Goal: Task Accomplishment & Management: Manage account settings

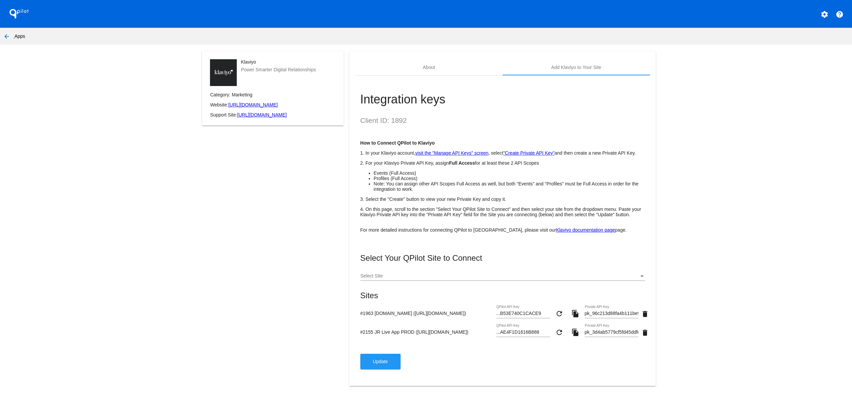
click at [5, 37] on mat-icon "arrow_back" at bounding box center [7, 36] width 8 height 8
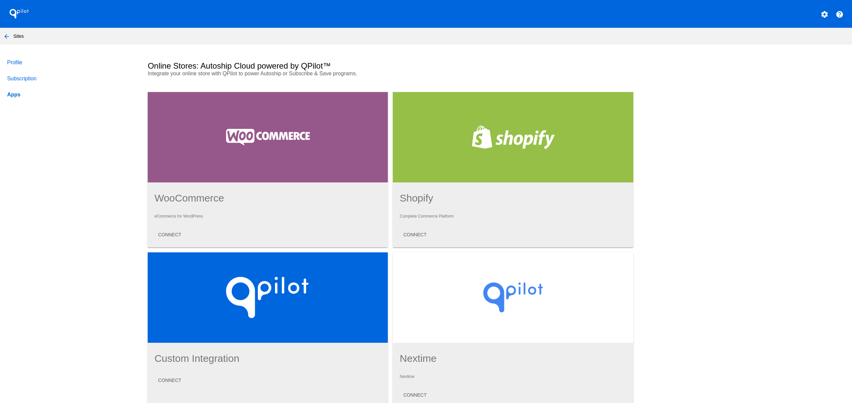
click at [2, 34] on button "arrow_back" at bounding box center [6, 35] width 13 height 13
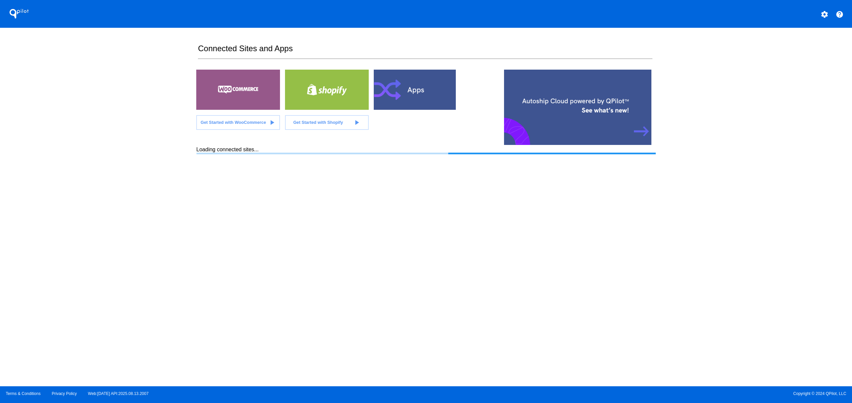
click at [122, 181] on div "QPilot settings help Connected Sites and Apps Get Started with WooCommerce play…" at bounding box center [426, 193] width 852 height 387
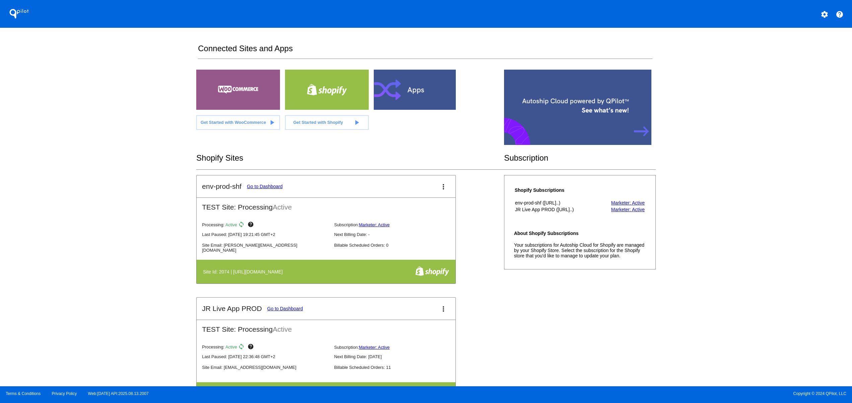
scroll to position [268, 0]
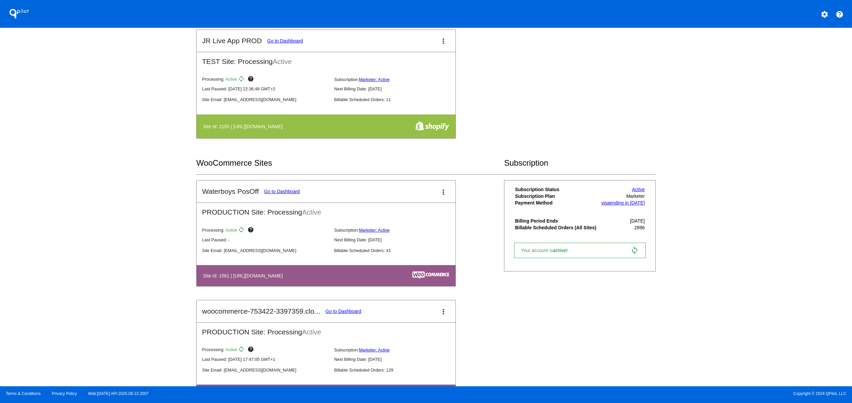
click at [158, 239] on div "QPilot settings help Connected Sites and Apps Get Started with WooCommerce play…" at bounding box center [426, 193] width 852 height 387
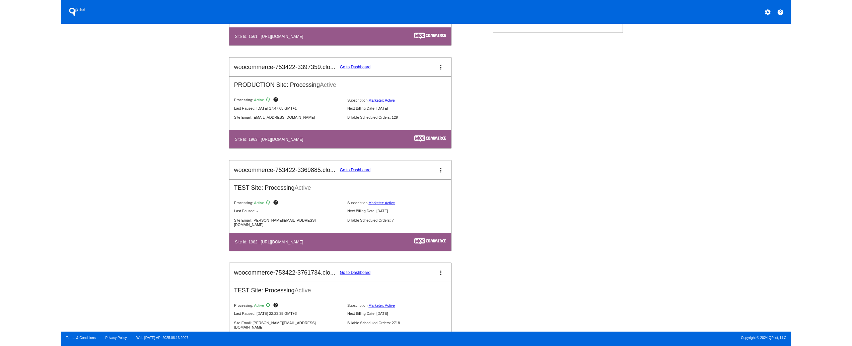
scroll to position [536, 0]
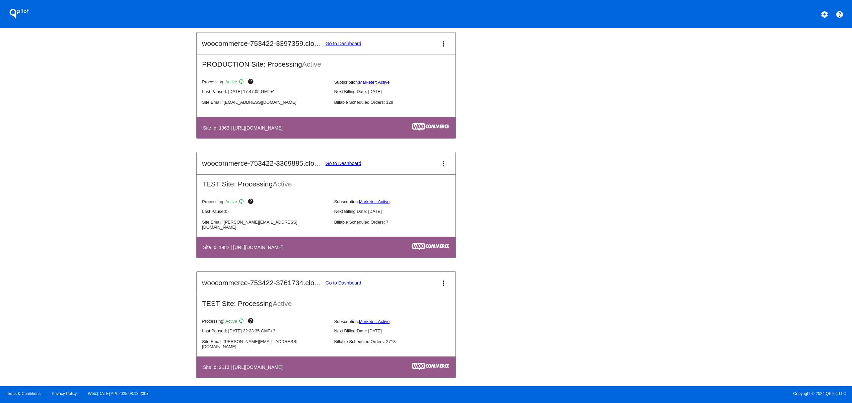
drag, startPoint x: 279, startPoint y: 136, endPoint x: 358, endPoint y: 136, distance: 78.4
click at [358, 132] on th "Site Id: 1963 | [URL][DOMAIN_NAME]" at bounding box center [288, 127] width 170 height 9
click at [344, 46] on link "Go to Dashboard" at bounding box center [344, 43] width 36 height 5
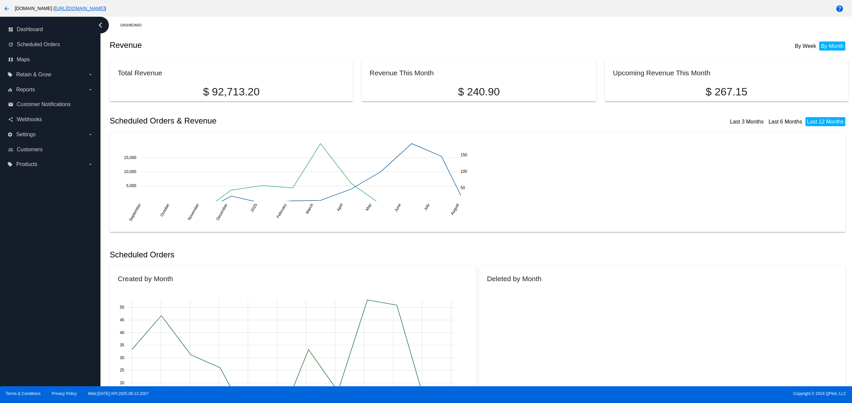
click at [64, 303] on div "dashboard Dashboard update Scheduled Orders map Maps local_offer Retain & Grow …" at bounding box center [50, 202] width 100 height 370
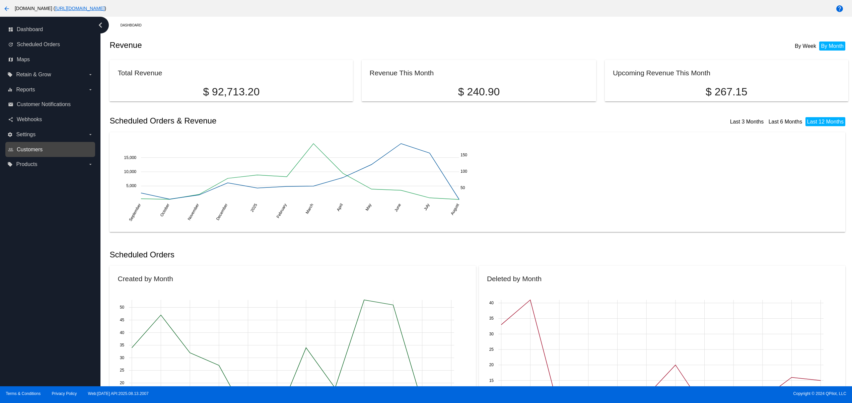
click at [39, 152] on span "Customers" at bounding box center [30, 150] width 26 height 6
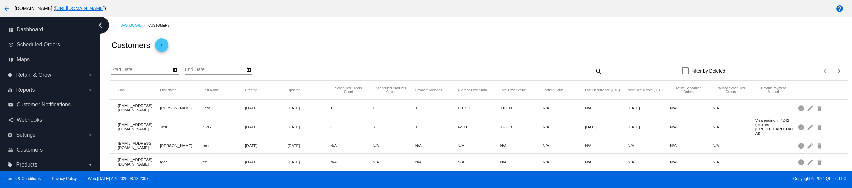
click at [8, 11] on mat-icon "arrow_back" at bounding box center [7, 9] width 8 height 8
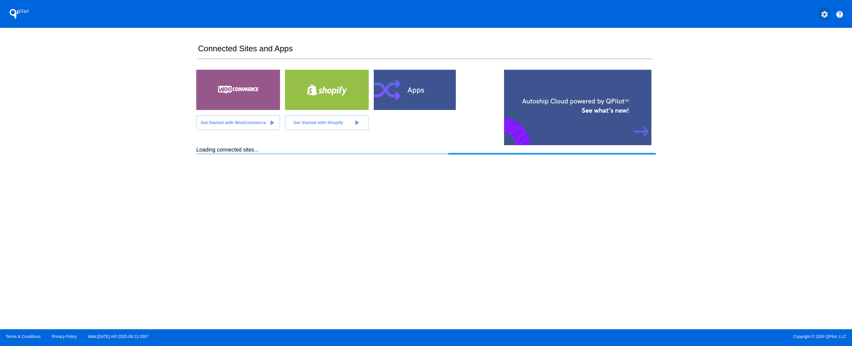
click at [825, 11] on mat-icon "settings" at bounding box center [825, 14] width 8 height 8
click at [798, 19] on span "My Account" at bounding box center [801, 18] width 28 height 6
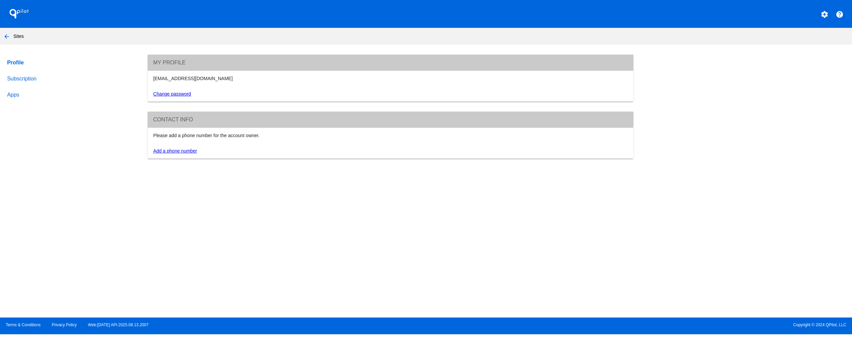
click at [224, 253] on section "Profile Subscription Apps My Profile [EMAIL_ADDRESS][DOMAIN_NAME] Change passwo…" at bounding box center [426, 184] width 852 height 259
click at [171, 151] on link "Add a phone number" at bounding box center [175, 150] width 44 height 5
click at [168, 140] on input "Phone Number" at bounding box center [390, 140] width 475 height 5
click at [167, 167] on span "Save" at bounding box center [168, 167] width 11 height 5
click at [480, 334] on snack-bar-container "Your contact number has been updated. Close" at bounding box center [425, 338] width 131 height 16
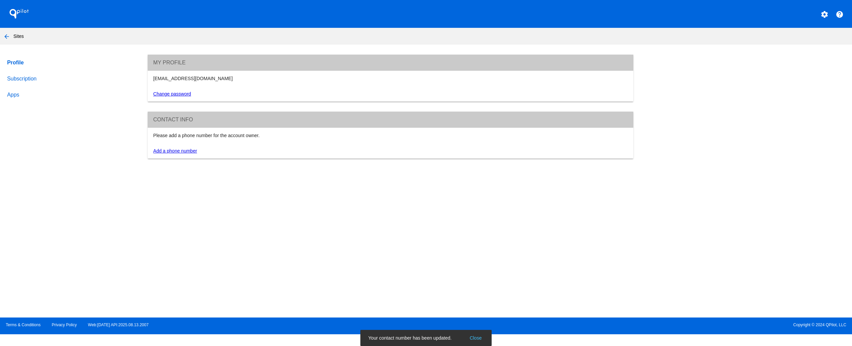
drag, startPoint x: 149, startPoint y: 74, endPoint x: 300, endPoint y: 78, distance: 150.8
click at [296, 78] on div "[EMAIL_ADDRESS][DOMAIN_NAME]" at bounding box center [391, 78] width 486 height 15
click at [361, 176] on section "Profile Subscription Apps My Profile [EMAIL_ADDRESS][DOMAIN_NAME] Change passwo…" at bounding box center [426, 184] width 852 height 259
click at [184, 96] on link "Change password" at bounding box center [172, 93] width 38 height 5
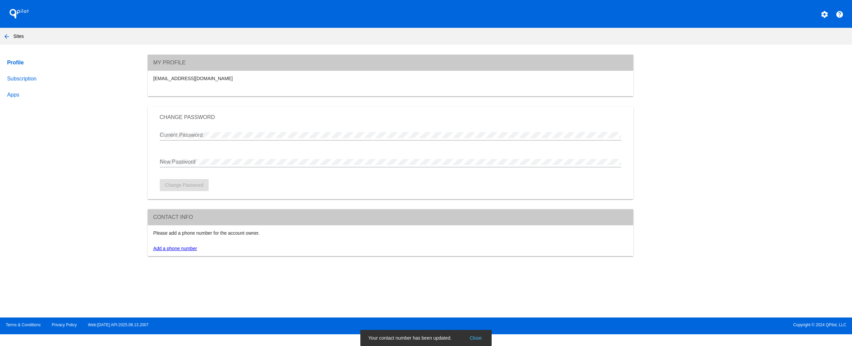
drag, startPoint x: 157, startPoint y: 74, endPoint x: 279, endPoint y: 74, distance: 121.9
click at [279, 74] on div "[EMAIL_ADDRESS][DOMAIN_NAME]" at bounding box center [391, 78] width 486 height 15
click at [287, 144] on div "Current Password" at bounding box center [391, 136] width 462 height 22
click at [76, 140] on div "Profile Subscription Apps My Profile [EMAIL_ADDRESS][DOMAIN_NAME] Change Passwo…" at bounding box center [426, 155] width 852 height 201
click at [4, 35] on mat-icon "arrow_back" at bounding box center [7, 36] width 8 height 8
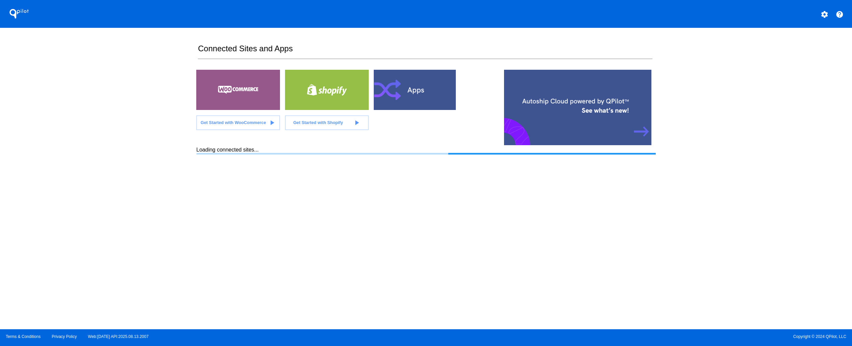
click at [153, 105] on div "QPilot settings help Connected Sites and Apps Get Started with WooCommerce play…" at bounding box center [426, 164] width 852 height 329
click at [125, 196] on div "QPilot settings help Connected Sites and Apps Get Started with WooCommerce play…" at bounding box center [426, 164] width 852 height 329
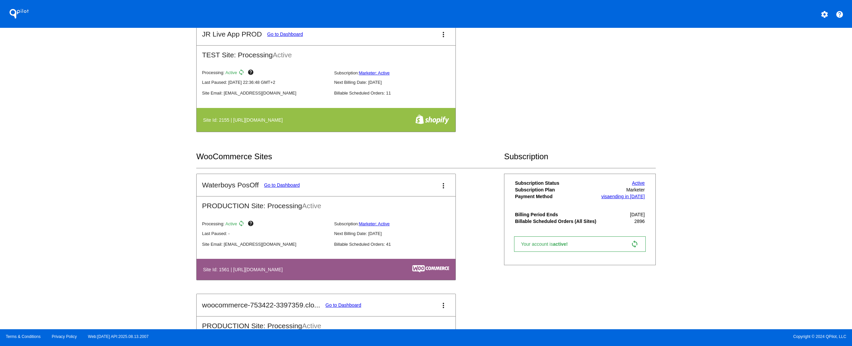
scroll to position [402, 0]
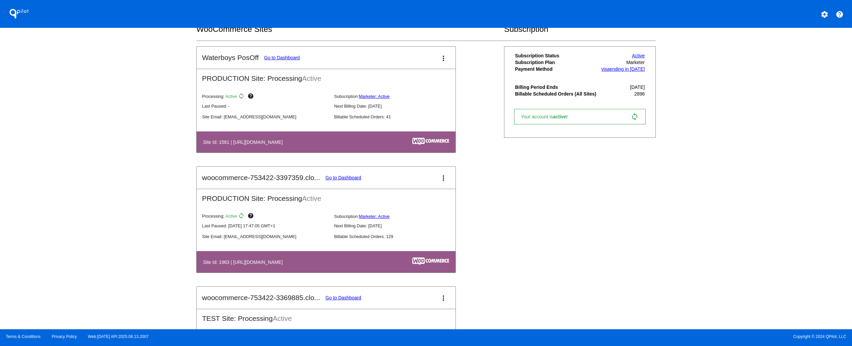
drag, startPoint x: 268, startPoint y: 146, endPoint x: 323, endPoint y: 141, distance: 55.2
click at [323, 141] on th "Site Id: 1561 | [URL][DOMAIN_NAME]" at bounding box center [288, 141] width 170 height 9
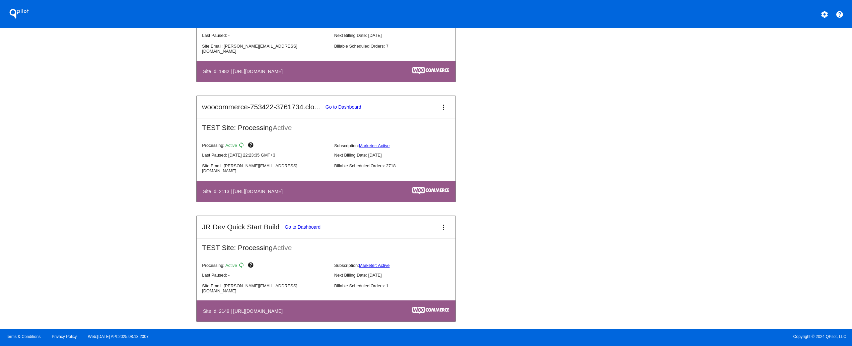
scroll to position [804, 0]
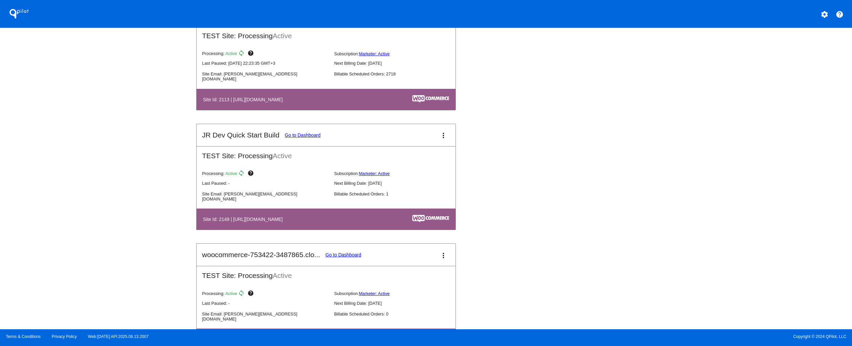
click at [826, 8] on button "settings" at bounding box center [824, 13] width 13 height 13
click at [803, 42] on link "help Contact Support" at bounding box center [799, 34] width 64 height 16
click at [827, 8] on button "settings" at bounding box center [824, 13] width 13 height 13
click at [796, 51] on span "Log out" at bounding box center [795, 49] width 16 height 5
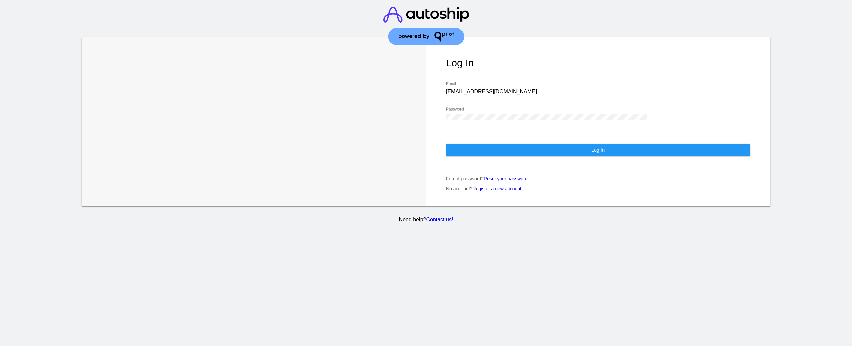
click at [484, 82] on div "[EMAIL_ADDRESS][DOMAIN_NAME] Email" at bounding box center [546, 89] width 201 height 15
click at [481, 84] on div "[EMAIL_ADDRESS][DOMAIN_NAME] Email" at bounding box center [546, 89] width 201 height 15
click at [481, 93] on input "[EMAIL_ADDRESS][DOMAIN_NAME]" at bounding box center [546, 91] width 201 height 6
click at [479, 92] on input "[EMAIL_ADDRESS][DOMAIN_NAME]" at bounding box center [546, 91] width 201 height 6
drag, startPoint x: 558, startPoint y: 90, endPoint x: 422, endPoint y: 91, distance: 135.3
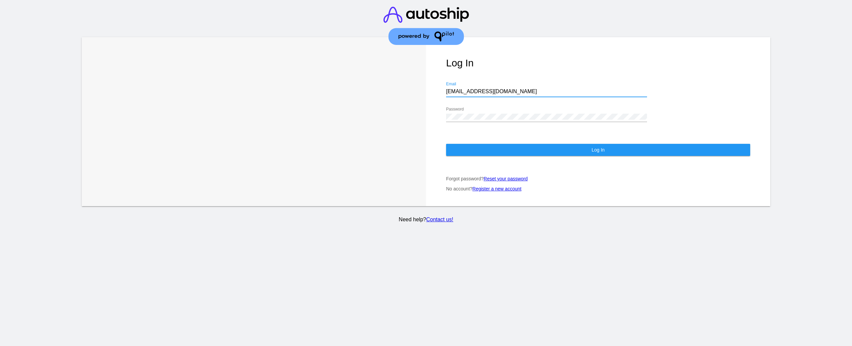
click at [390, 86] on div "Learn More Learn How Log In [EMAIL_ADDRESS][DOMAIN_NAME] Email Password Log In …" at bounding box center [426, 121] width 689 height 169
type input "s"
click at [494, 90] on input "s" at bounding box center [546, 91] width 201 height 6
drag, startPoint x: 362, startPoint y: 108, endPoint x: 337, endPoint y: 105, distance: 25.6
click at [351, 108] on div "Learn More Learn How Log In s Email Password Log In Forgot password? Reset your…" at bounding box center [426, 121] width 689 height 169
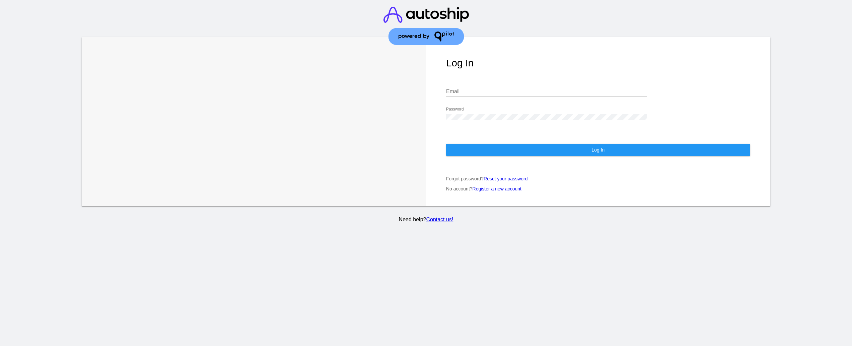
drag, startPoint x: 549, startPoint y: 59, endPoint x: 507, endPoint y: 98, distance: 57.6
click at [547, 58] on h1 "Log In" at bounding box center [598, 62] width 304 height 11
click at [496, 105] on div "Log In Email Password Log In Forgot password? Reset your password No account? R…" at bounding box center [598, 121] width 344 height 169
type input "[EMAIL_ADDRESS][DOMAIN_NAME]"
click at [485, 150] on button "Log In" at bounding box center [598, 150] width 304 height 12
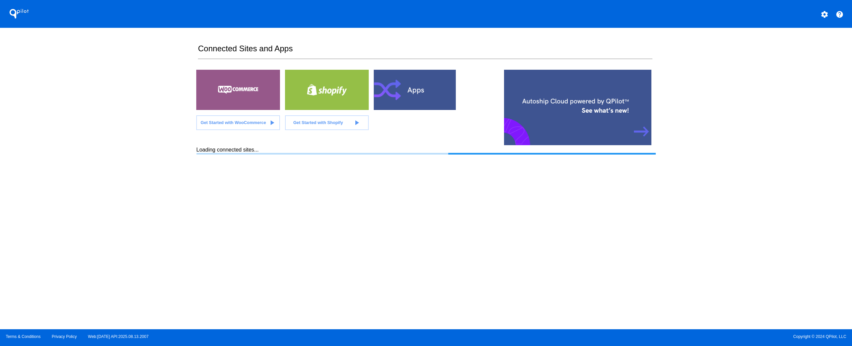
click at [142, 173] on div "QPilot settings help Connected Sites and Apps Get Started with WooCommerce play…" at bounding box center [426, 164] width 852 height 329
click at [228, 94] on div at bounding box center [238, 90] width 84 height 40
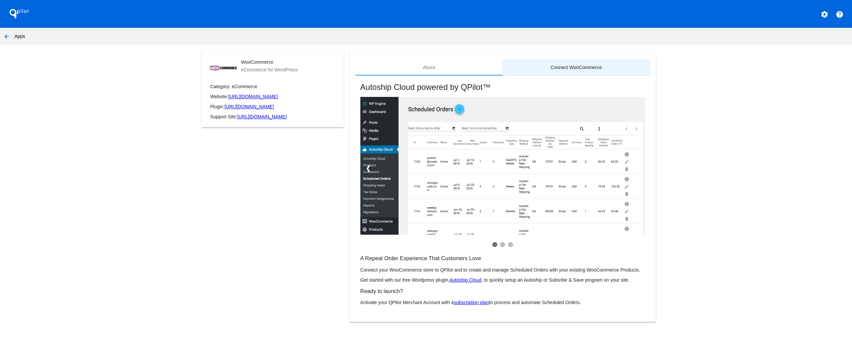
click at [570, 66] on div "Connect WooCommerce" at bounding box center [576, 67] width 51 height 5
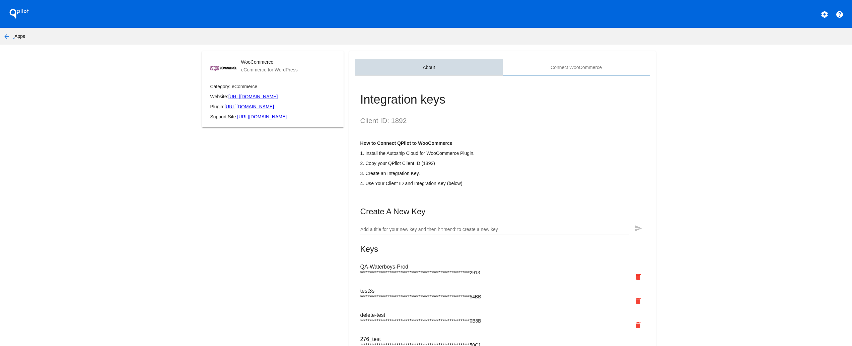
click at [427, 66] on div "About" at bounding box center [429, 67] width 12 height 5
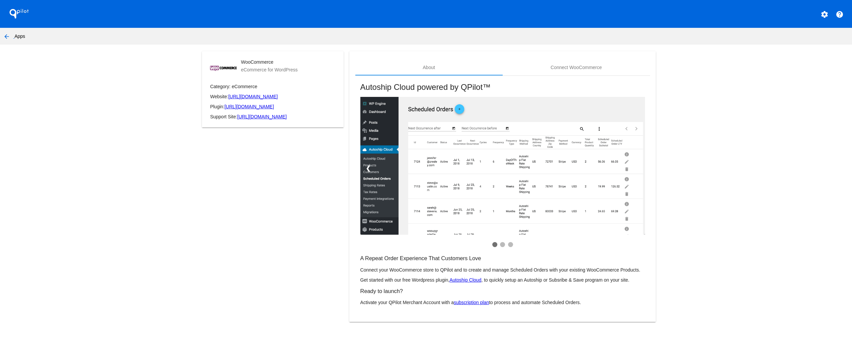
click at [4, 38] on mat-icon "arrow_back" at bounding box center [7, 36] width 8 height 8
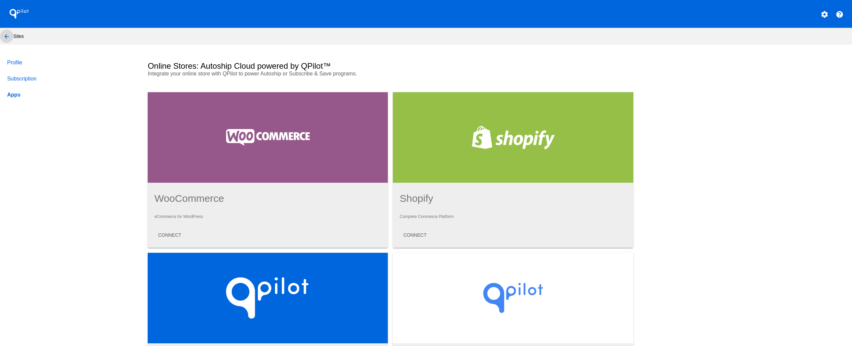
click at [3, 32] on mat-icon "arrow_back" at bounding box center [7, 36] width 8 height 8
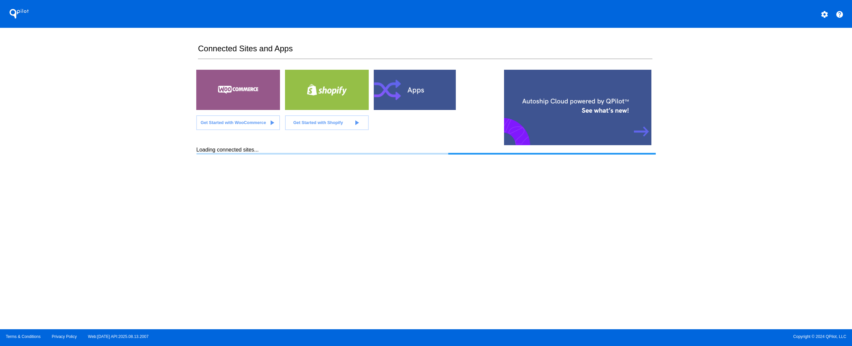
click at [92, 261] on div "QPilot settings help Connected Sites and Apps Get Started with WooCommerce play…" at bounding box center [426, 164] width 852 height 329
click at [525, 229] on section "Connected Sites and Apps Get Started with WooCommerce play_arrow Get Started wi…" at bounding box center [425, 178] width 459 height 301
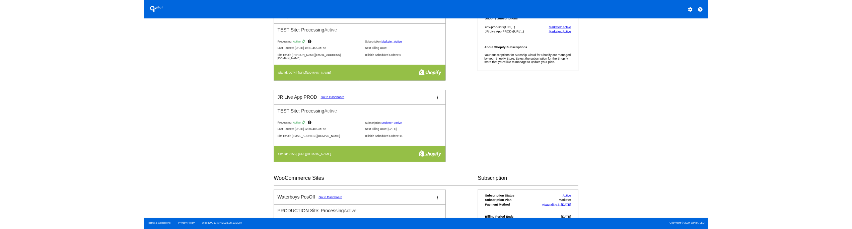
scroll to position [134, 0]
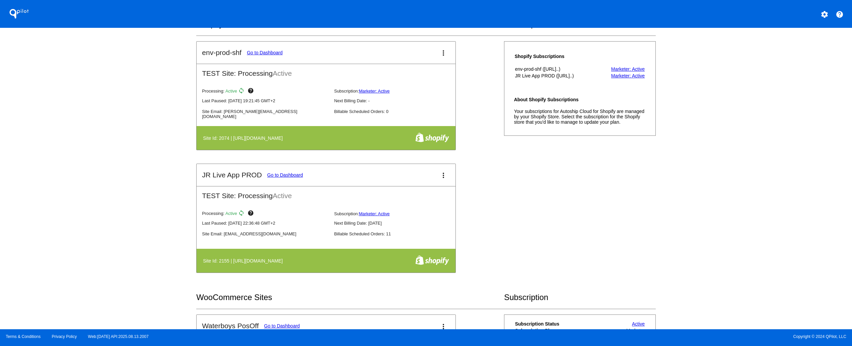
click at [281, 171] on mat-card-header "JR Live App PROD Go to Dashboard more_vert" at bounding box center [326, 175] width 259 height 22
click at [279, 175] on link "Go to Dashboard" at bounding box center [285, 174] width 36 height 5
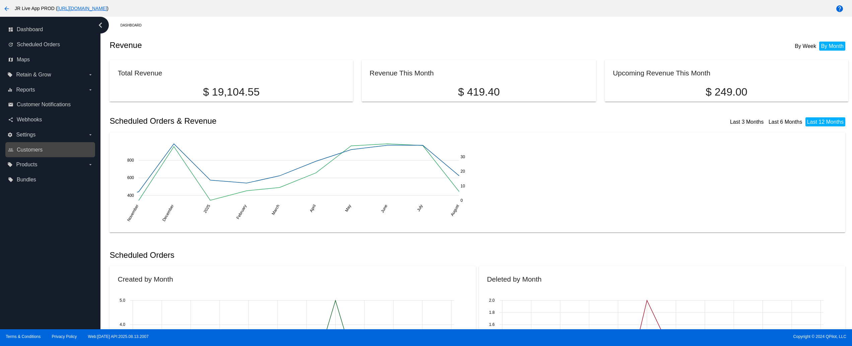
click at [33, 145] on link "people_outline Customers" at bounding box center [50, 149] width 85 height 11
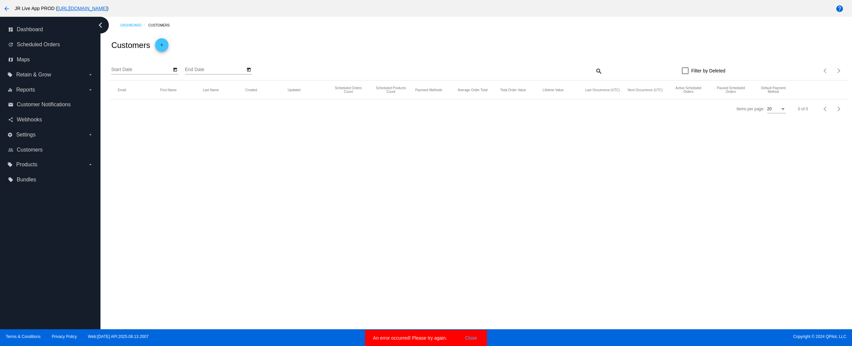
click at [388, 217] on div "Dashboard Customers Customers add Start Date End Date search Filter by Deleted …" at bounding box center [476, 173] width 752 height 312
click at [729, 276] on div "Dashboard Customers Customers add Start Date End Date search Filter by Deleted …" at bounding box center [476, 173] width 752 height 312
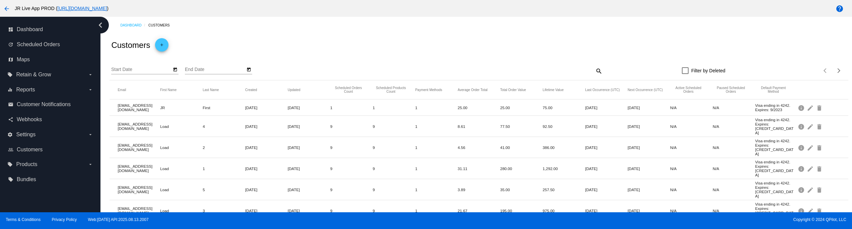
click at [4, 8] on mat-icon "arrow_back" at bounding box center [7, 9] width 8 height 8
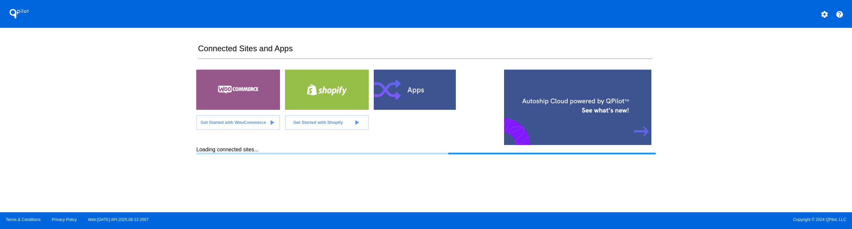
click at [112, 124] on div "QPilot settings help Connected Sites and Apps Get Started with WooCommerce play…" at bounding box center [426, 106] width 852 height 212
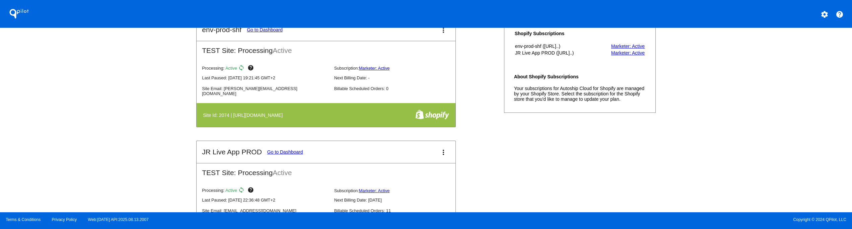
scroll to position [134, 0]
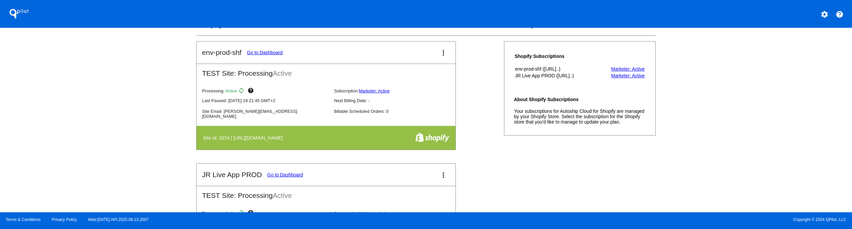
click at [253, 56] on mat-card-title "env-prod-shf Go to Dashboard" at bounding box center [242, 53] width 81 height 8
click at [253, 52] on link "Go to Dashboard" at bounding box center [265, 52] width 36 height 5
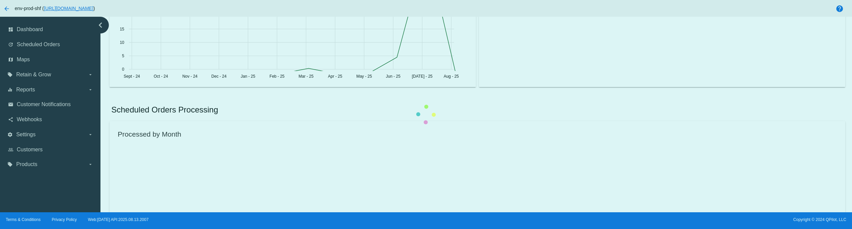
scroll to position [399, 0]
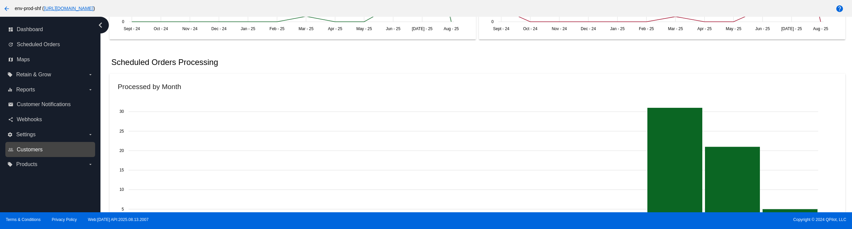
click at [27, 152] on span "Customers" at bounding box center [30, 150] width 26 height 6
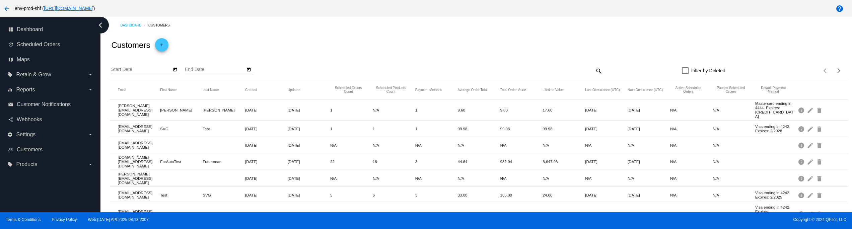
scroll to position [248, 0]
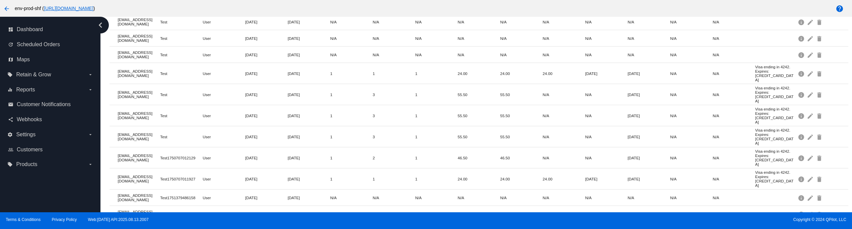
click at [5, 13] on button "arrow_back" at bounding box center [6, 8] width 13 height 13
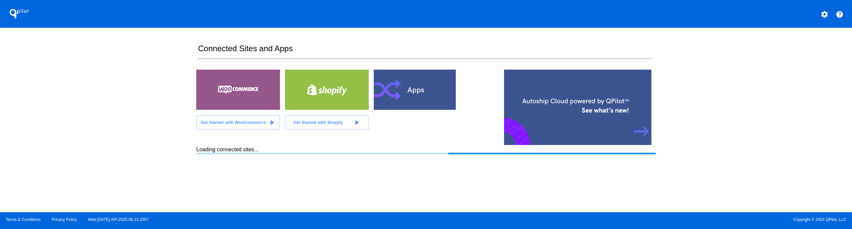
click at [127, 77] on div "QPilot settings help Connected Sites and Apps Get Started with WooCommerce play…" at bounding box center [426, 106] width 852 height 212
click at [106, 101] on div "QPilot settings help Connected Sites and Apps Get Started with WooCommerce play…" at bounding box center [426, 106] width 852 height 212
click at [92, 94] on div "QPilot settings help Connected Sites and Apps Get Started with WooCommerce play…" at bounding box center [426, 106] width 852 height 212
click at [117, 96] on div "QPilot settings help Connected Sites and Apps Get Started with WooCommerce play…" at bounding box center [426, 106] width 852 height 212
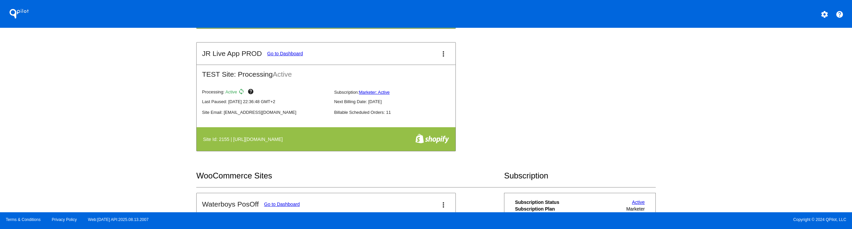
scroll to position [268, 0]
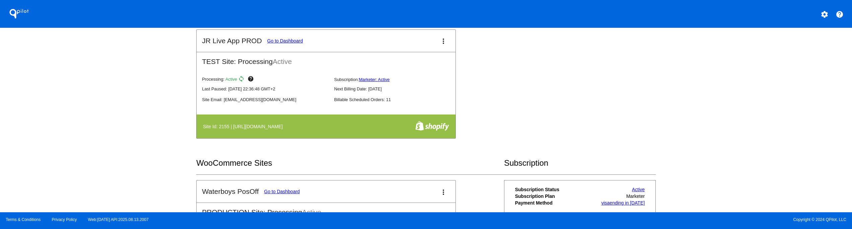
drag, startPoint x: 254, startPoint y: 126, endPoint x: 383, endPoint y: 129, distance: 129.3
click at [377, 129] on th "Site Id: 2155 | [URL][DOMAIN_NAME]" at bounding box center [290, 127] width 174 height 12
click at [293, 42] on link "Go to Dashboard" at bounding box center [285, 40] width 36 height 5
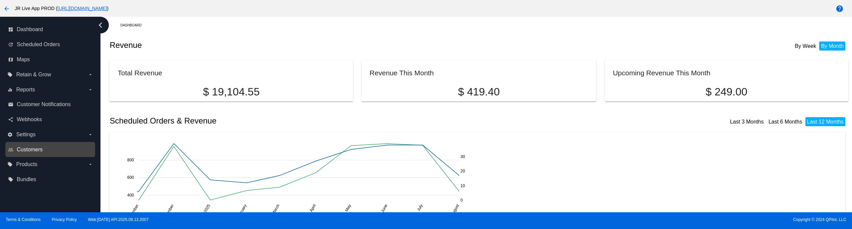
click at [43, 148] on span "Customers" at bounding box center [30, 150] width 26 height 6
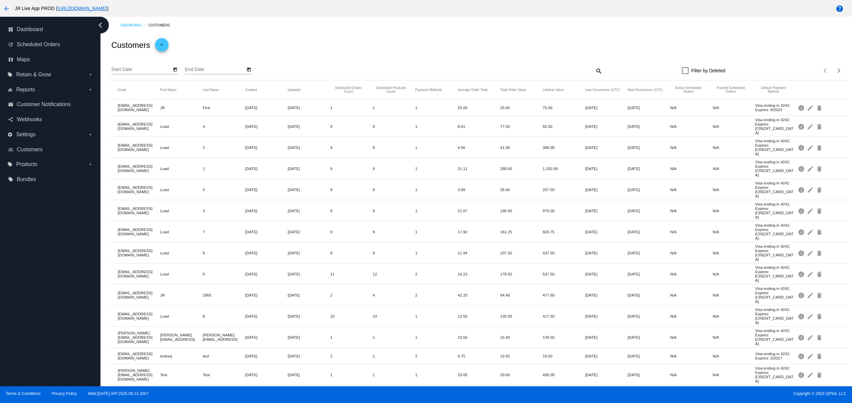
drag, startPoint x: 70, startPoint y: 314, endPoint x: 62, endPoint y: 314, distance: 8.4
click at [70, 229] on div "dashboard Dashboard update Scheduled Orders map Maps local_offer Retain & Grow …" at bounding box center [50, 202] width 100 height 370
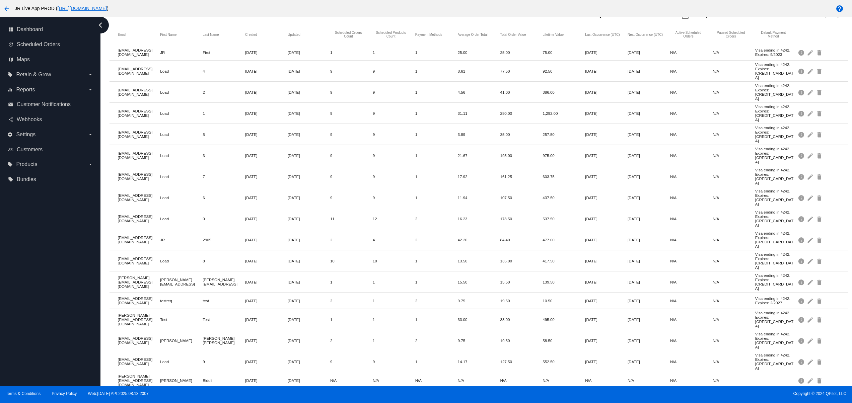
scroll to position [74, 0]
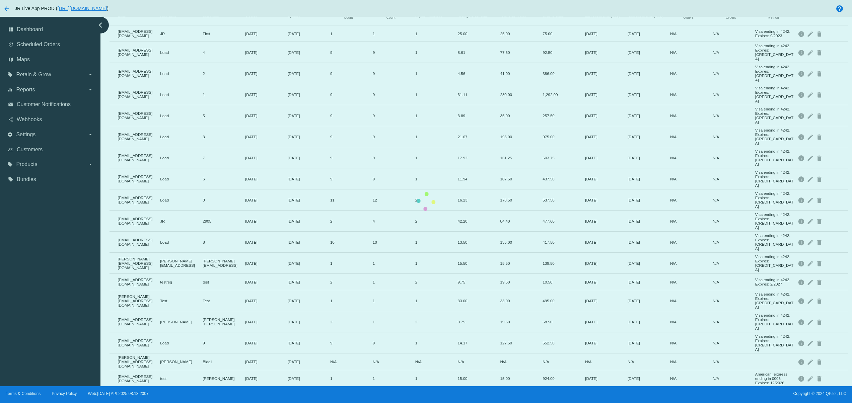
scroll to position [0, 0]
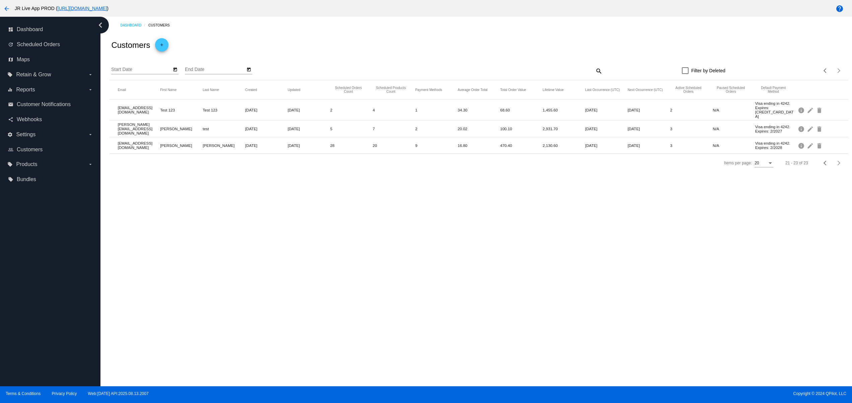
click at [690, 72] on label "Filter by Deleted" at bounding box center [704, 71] width 44 height 8
click at [685, 74] on input "Filter by Deleted" at bounding box center [685, 74] width 0 height 0
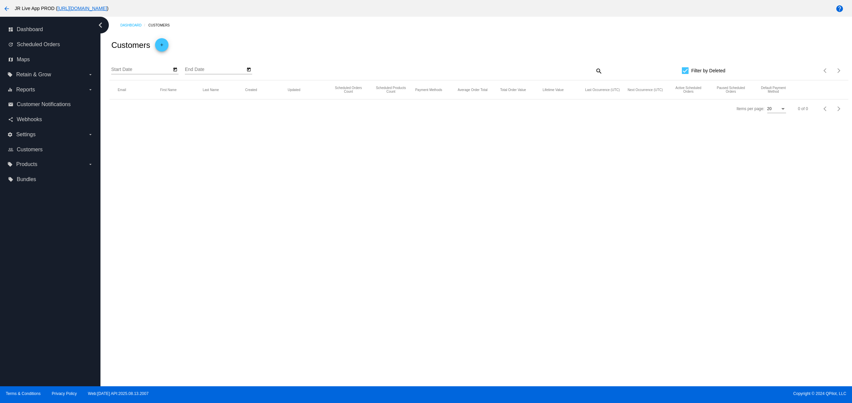
click at [397, 229] on div "Dashboard Customers Customers add Start Date End Date search Filter by Deleted …" at bounding box center [476, 202] width 752 height 370
click at [686, 72] on div at bounding box center [685, 70] width 7 height 7
click at [685, 74] on input "Filter by Deleted" at bounding box center [685, 74] width 0 height 0
checkbox input "false"
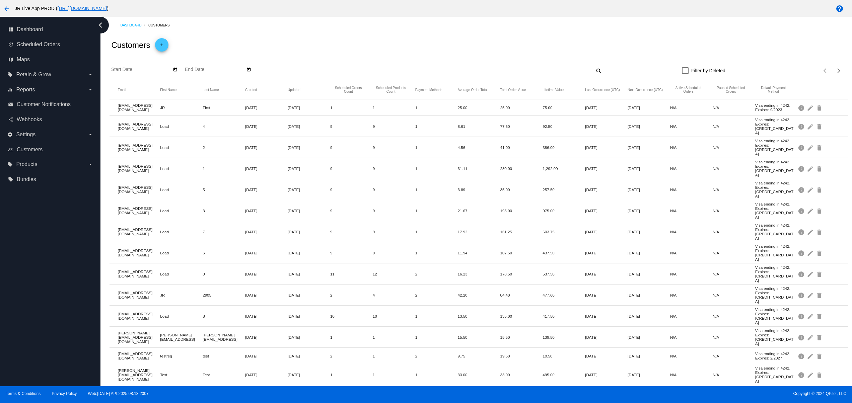
drag, startPoint x: 330, startPoint y: 109, endPoint x: 399, endPoint y: 195, distance: 110.1
click at [345, 109] on mat-table "Email First Name Last Name Created Updated Scheduled Orders Count Scheduled Pro…" at bounding box center [479, 291] width 739 height 423
drag, startPoint x: 276, startPoint y: 228, endPoint x: 188, endPoint y: 178, distance: 101.1
click at [173, 159] on mat-table "Email First Name Last Name Created Updated Scheduled Orders Count Scheduled Pro…" at bounding box center [479, 291] width 739 height 423
click at [229, 121] on mat-row "jr+load4@qpilot.cloud Load 4 Sep 26, 2023 Sep 26, 2023 9 9 1 8.61 77.50 92.50 J…" at bounding box center [479, 126] width 739 height 21
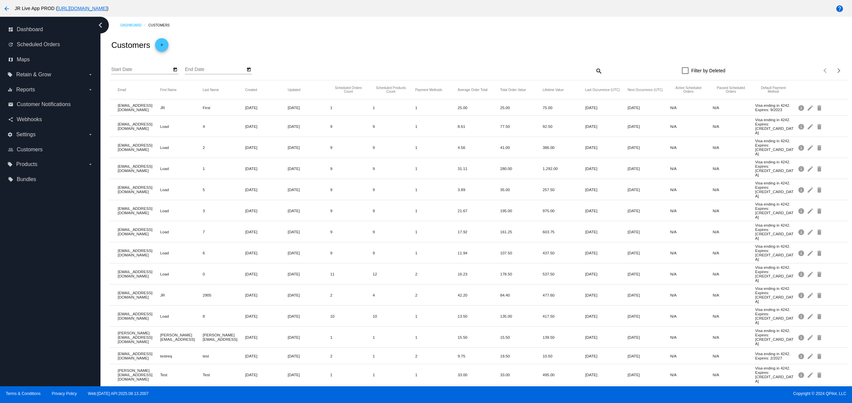
drag, startPoint x: 259, startPoint y: 114, endPoint x: 275, endPoint y: 119, distance: 16.3
click at [271, 116] on mat-row "jr+first_cust@qpilot.cloud JR First Sep 23, 2023 Sep 23, 2023 1 1 1 25.00 25.00…" at bounding box center [479, 107] width 739 height 16
click at [235, 144] on mat-cell "2" at bounding box center [224, 148] width 43 height 8
drag, startPoint x: 243, startPoint y: 160, endPoint x: 286, endPoint y: 155, distance: 43.1
click at [286, 158] on mat-row "jr+load1@qpilot.cloud Load 1 Sep 26, 2023 Sep 26, 2023 9 9 1 31.11 280.00 1,292…" at bounding box center [479, 168] width 739 height 21
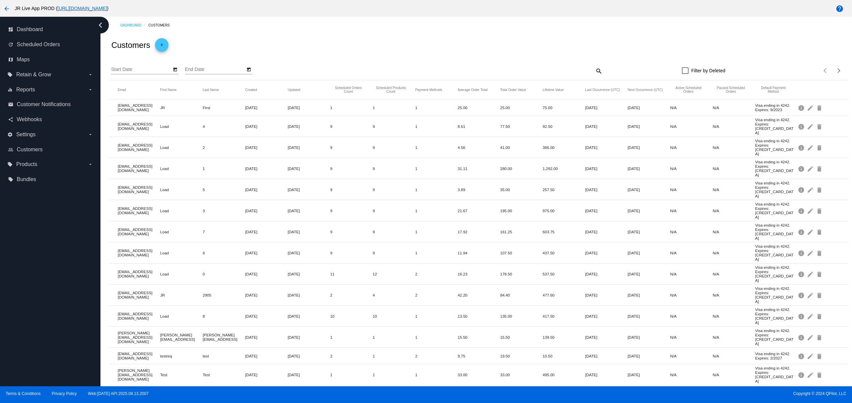
click at [259, 228] on mat-cell "Sep 26, 2023" at bounding box center [266, 232] width 43 height 8
drag, startPoint x: 233, startPoint y: 179, endPoint x: 267, endPoint y: 244, distance: 73.9
click at [282, 179] on mat-row "jr+load5@qpilot.cloud Load 5 Sep 26, 2023 Sep 26, 2023 9 9 1 3.89 35.00 257.50 …" at bounding box center [479, 189] width 739 height 21
click at [263, 229] on mat-row "jr+load0@qpilot.cloud Load 0 Sep 26, 2023 Oct 6, 2023 11 12 2 16.23 178.50 537.…" at bounding box center [479, 274] width 739 height 21
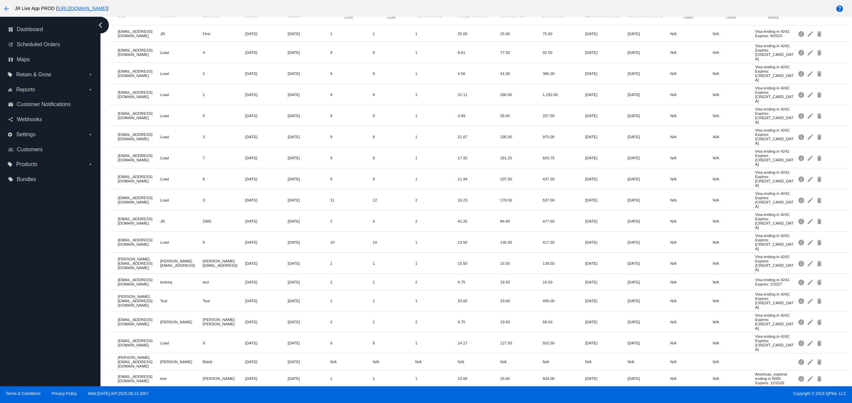
drag, startPoint x: 221, startPoint y: 232, endPoint x: 365, endPoint y: 240, distance: 143.9
click at [327, 229] on mat-row "svetglus3@gmail.com testreq test Nov 29, 2023 Jan 2, 2024 2 1 2 9.75 19.50 10.5…" at bounding box center [479, 282] width 739 height 16
drag, startPoint x: 333, startPoint y: 300, endPoint x: 137, endPoint y: 268, distance: 198.6
click at [137, 229] on mat-table "Email First Name Last Name Created Updated Scheduled Orders Count Scheduled Pro…" at bounding box center [479, 217] width 739 height 423
click at [49, 137] on label "settings Settings arrow_drop_down" at bounding box center [49, 134] width 85 height 11
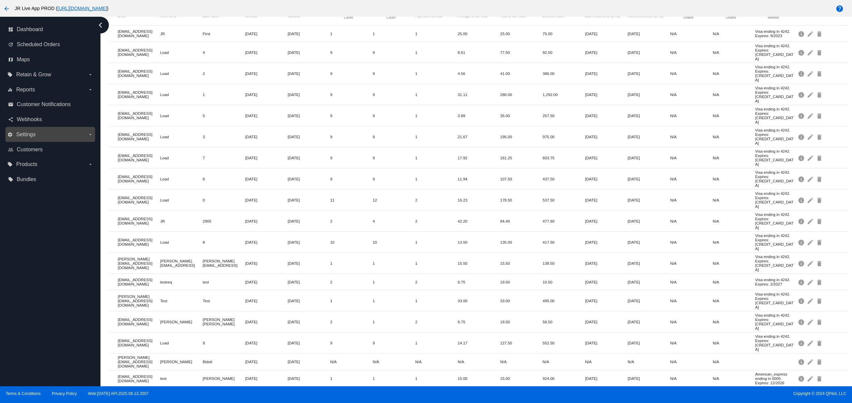
click at [0, 0] on input "settings Settings arrow_drop_down" at bounding box center [0, 0] width 0 height 0
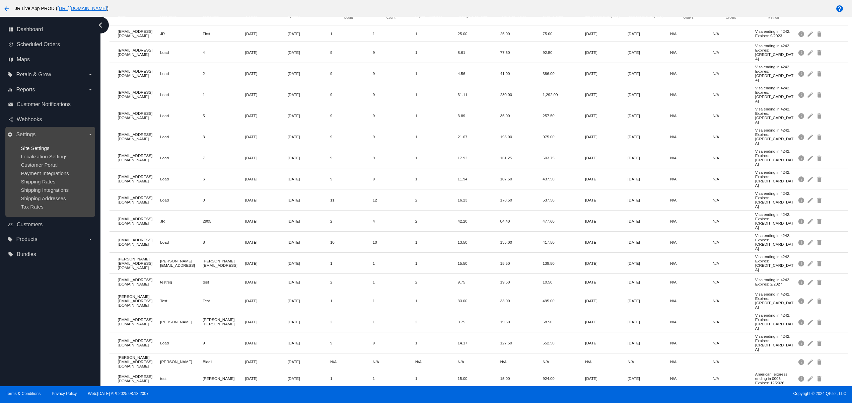
click at [38, 151] on span "Site Settings" at bounding box center [35, 148] width 28 height 6
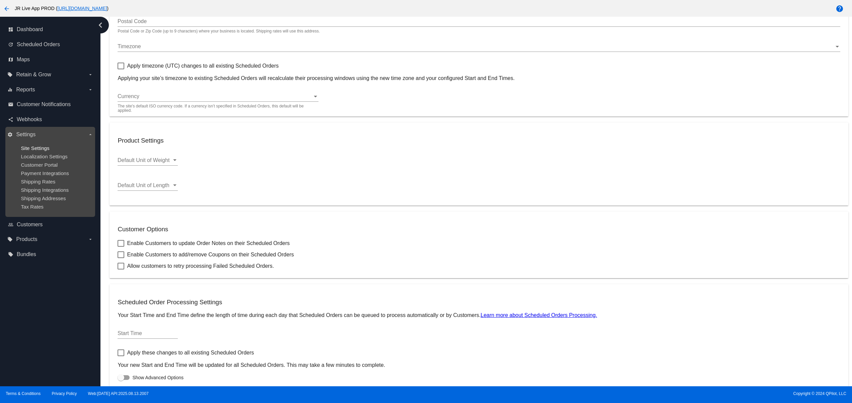
type input "80202"
checkbox input "true"
type input "02:00"
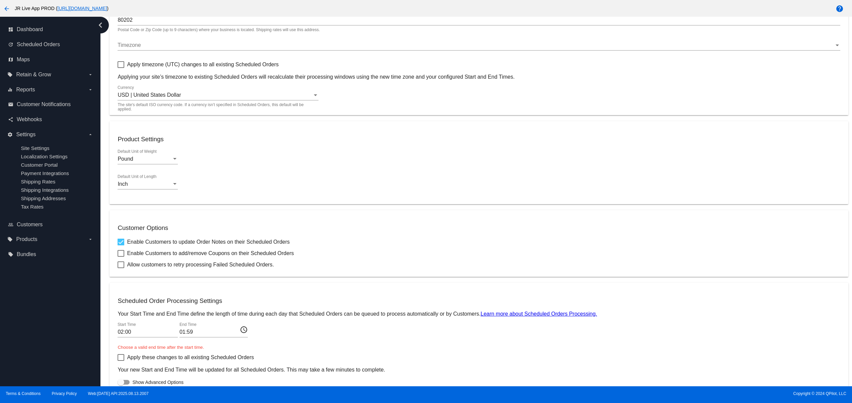
checkbox input "true"
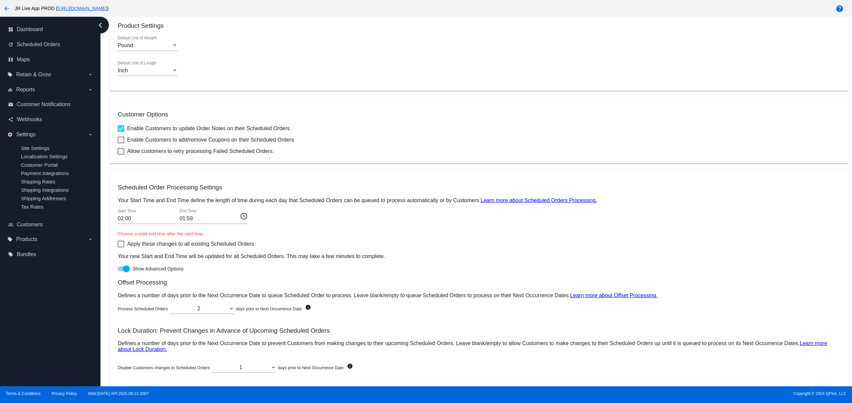
scroll to position [212, 0]
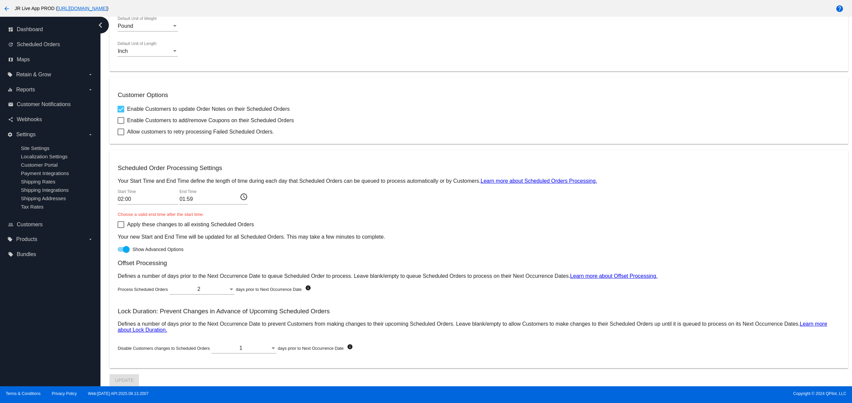
drag, startPoint x: 117, startPoint y: 200, endPoint x: 185, endPoint y: 201, distance: 68.3
click at [164, 201] on mat-card "Scheduled Order Processing Settings Your Start Time and End Time define the len…" at bounding box center [479, 259] width 739 height 218
click at [255, 223] on div "Apply these changes to all existing Scheduled Orders Your new Start and End Tim…" at bounding box center [479, 230] width 723 height 19
click at [243, 193] on mat-icon "access_time" at bounding box center [244, 197] width 8 height 8
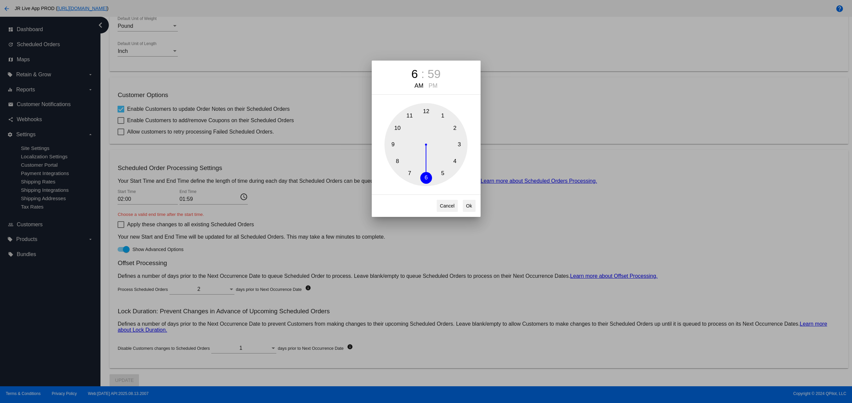
drag, startPoint x: 447, startPoint y: 114, endPoint x: 429, endPoint y: 186, distance: 73.4
click at [429, 186] on div "1 2 3 4 5 6 7 8 9 10 11 12" at bounding box center [426, 144] width 83 height 83
click at [430, 85] on div "PM" at bounding box center [433, 85] width 12 height 7
click at [476, 206] on div "Cancel Ok" at bounding box center [426, 206] width 109 height 22
click at [468, 204] on button "Ok" at bounding box center [469, 206] width 13 height 12
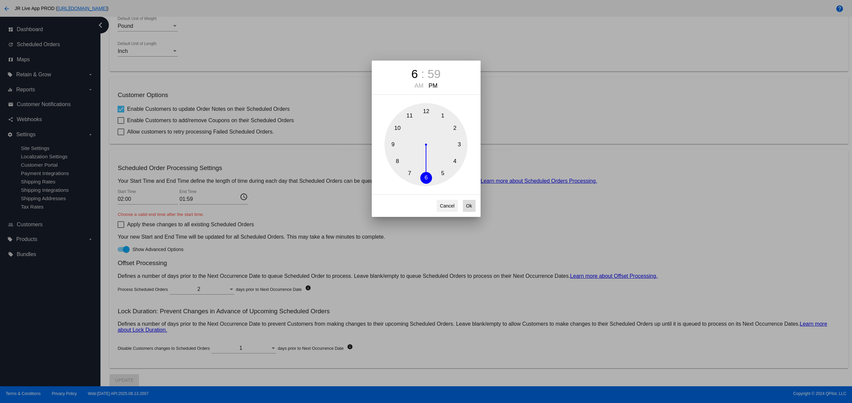
type input "18:59"
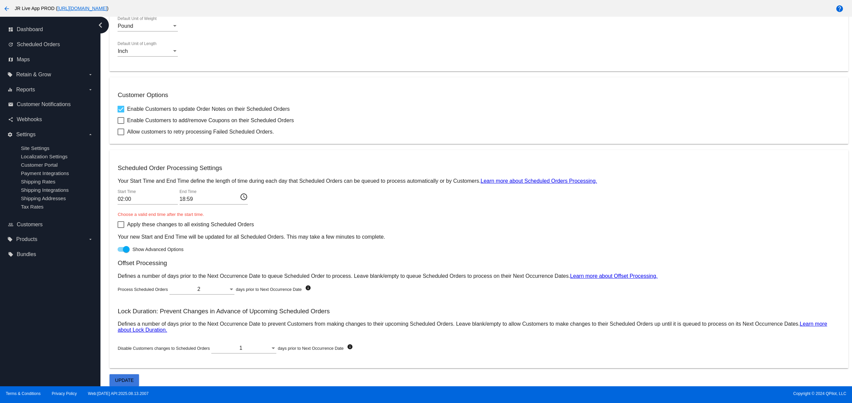
click at [126, 229] on span "Update" at bounding box center [124, 380] width 19 height 5
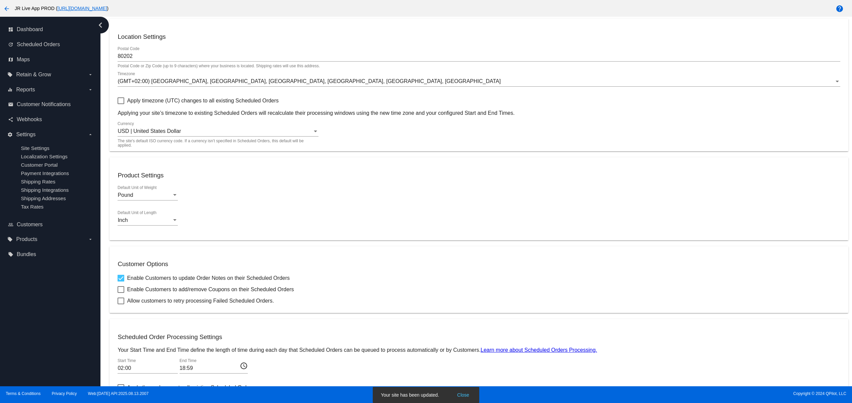
scroll to position [0, 0]
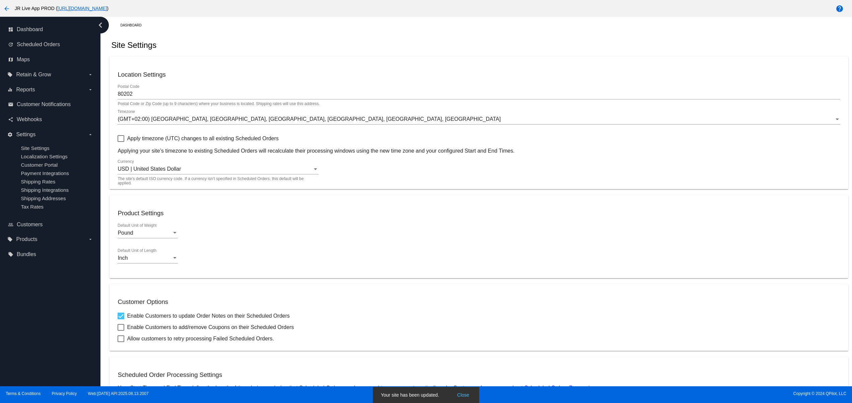
click at [461, 229] on snack-bar-container "Your site has been updated. Close" at bounding box center [426, 395] width 107 height 16
click at [460, 229] on button "Close" at bounding box center [463, 395] width 16 height 7
click at [56, 101] on span "Customer Notifications" at bounding box center [44, 104] width 54 height 6
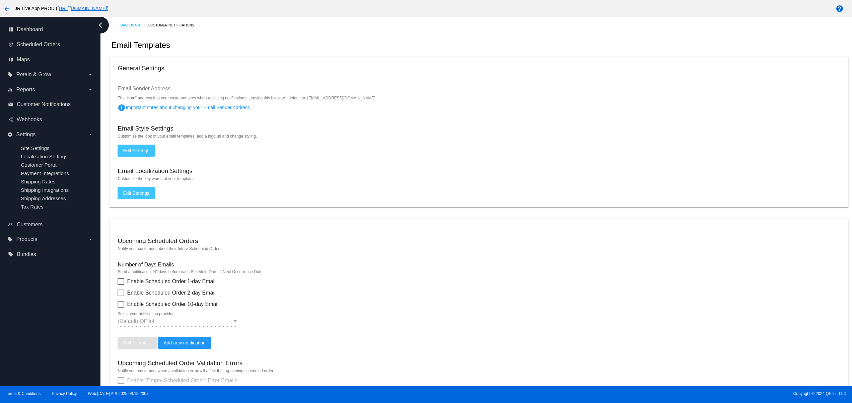
click at [0, 4] on html "arrow_back JR Live App PROD ( https://jr-live-app-prod.myshopify.com ) help das…" at bounding box center [426, 201] width 852 height 403
click at [7, 5] on mat-icon "arrow_back" at bounding box center [7, 9] width 8 height 8
